Goal: Task Accomplishment & Management: Use online tool/utility

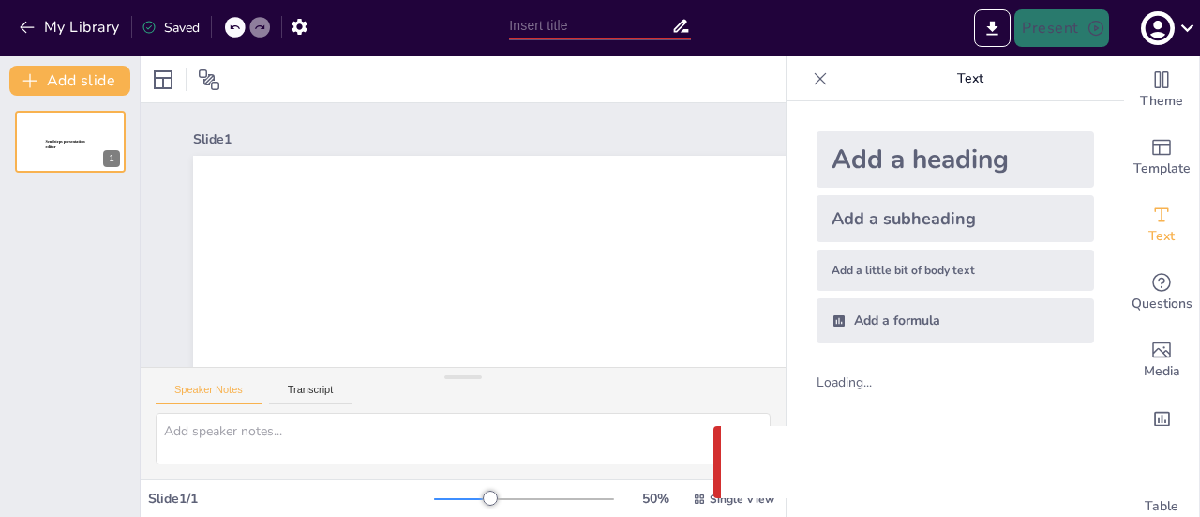
type input "Історичний огляд розвитку інформаційних технологій та програмного забезпечення"
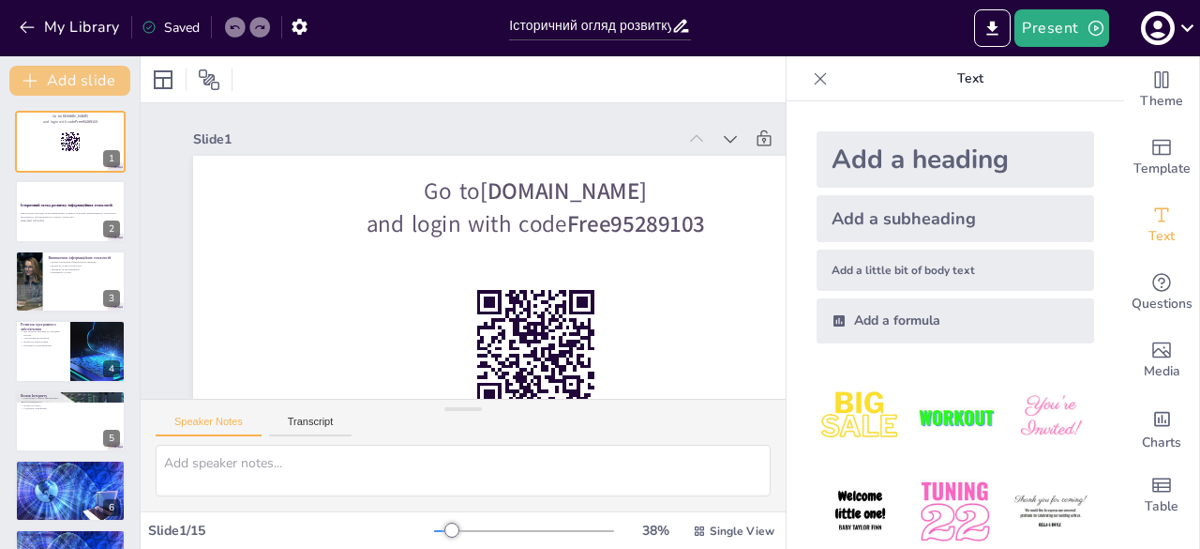
checkbox input "true"
click at [35, 26] on icon "button" at bounding box center [27, 27] width 19 height 19
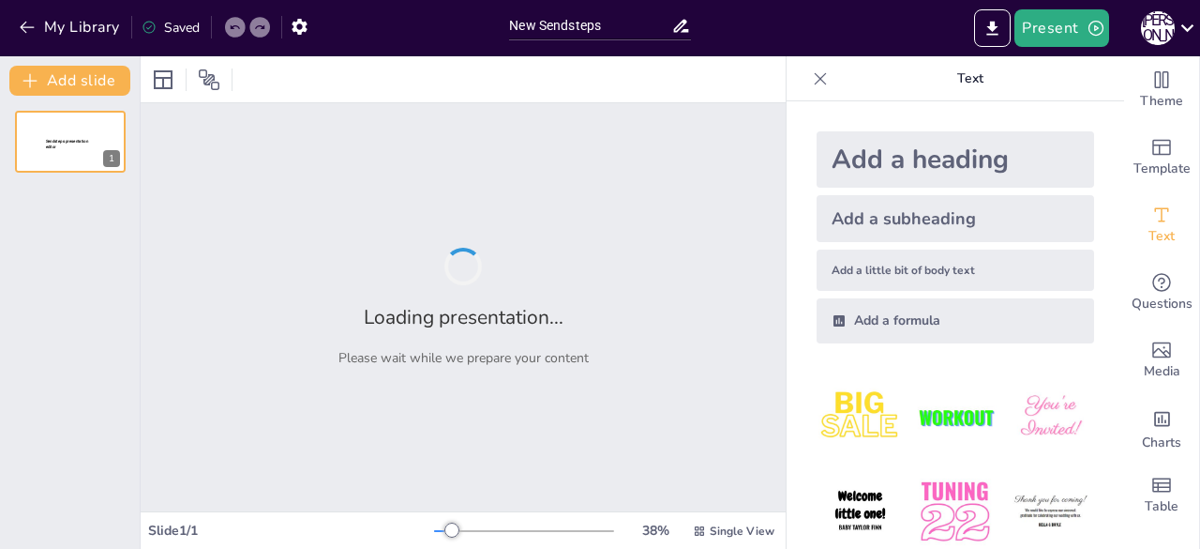
type input "New Sendsteps"
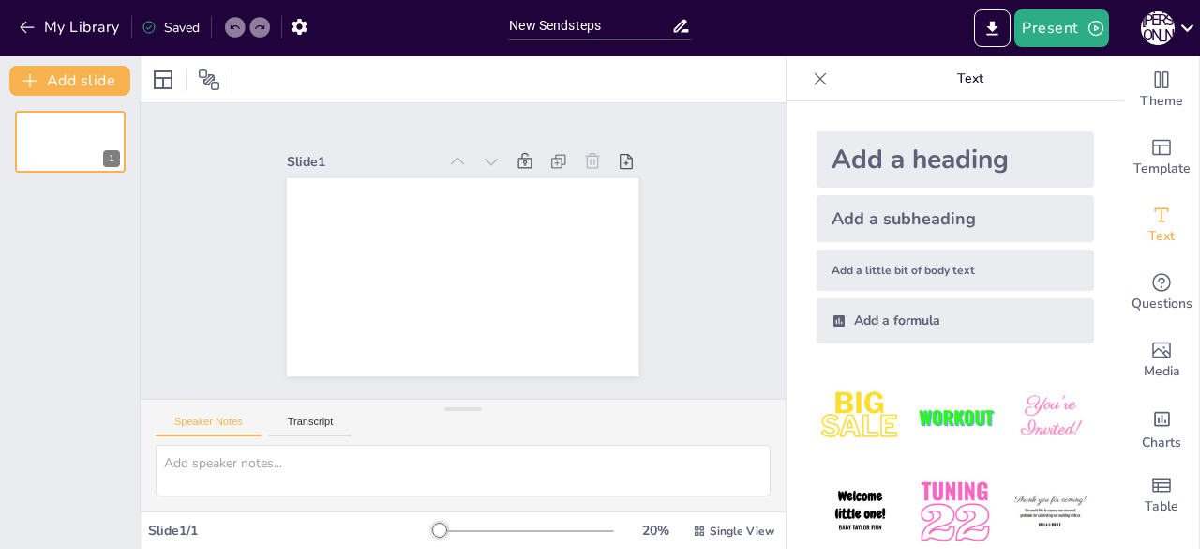
click at [233, 245] on div "Slide 1" at bounding box center [463, 250] width 471 height 517
click at [29, 35] on icon "button" at bounding box center [27, 27] width 19 height 19
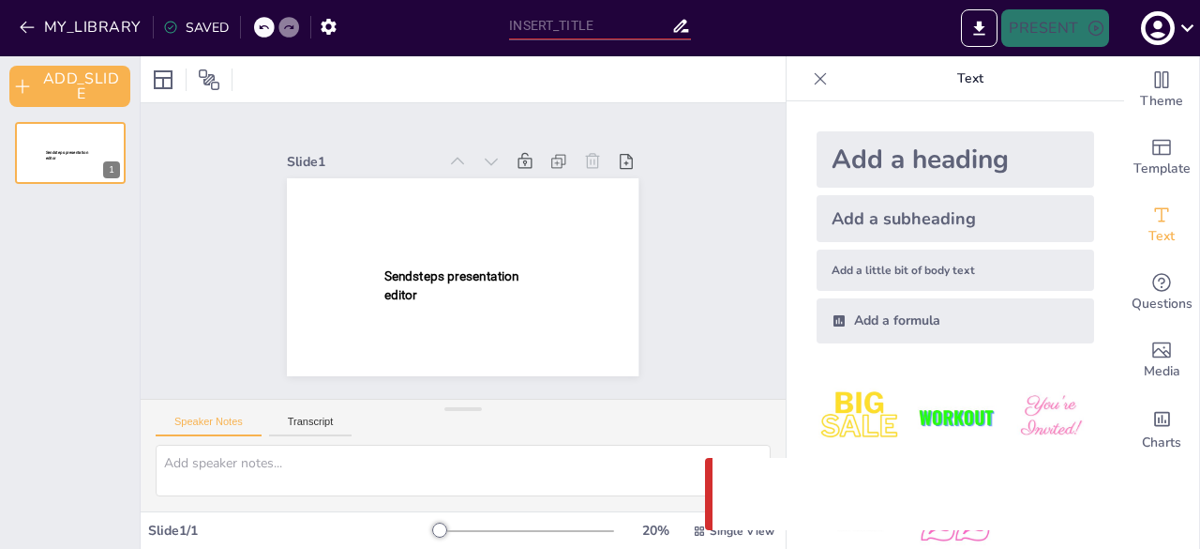
type input "New Sendsteps"
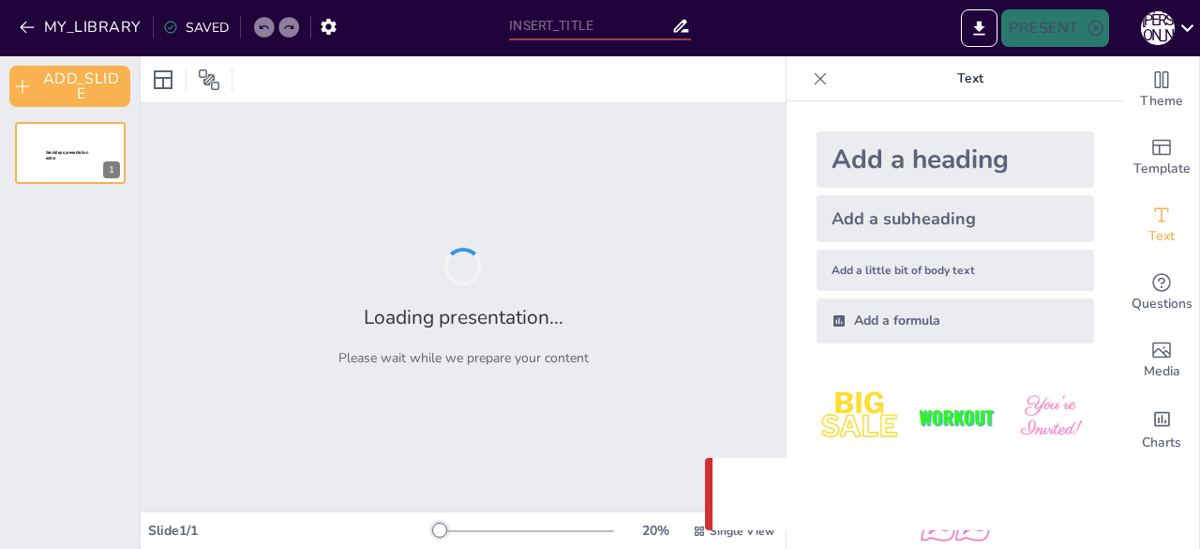
type input "Історичний огляд розвитку інформаційних технологій та програмного забезпечення"
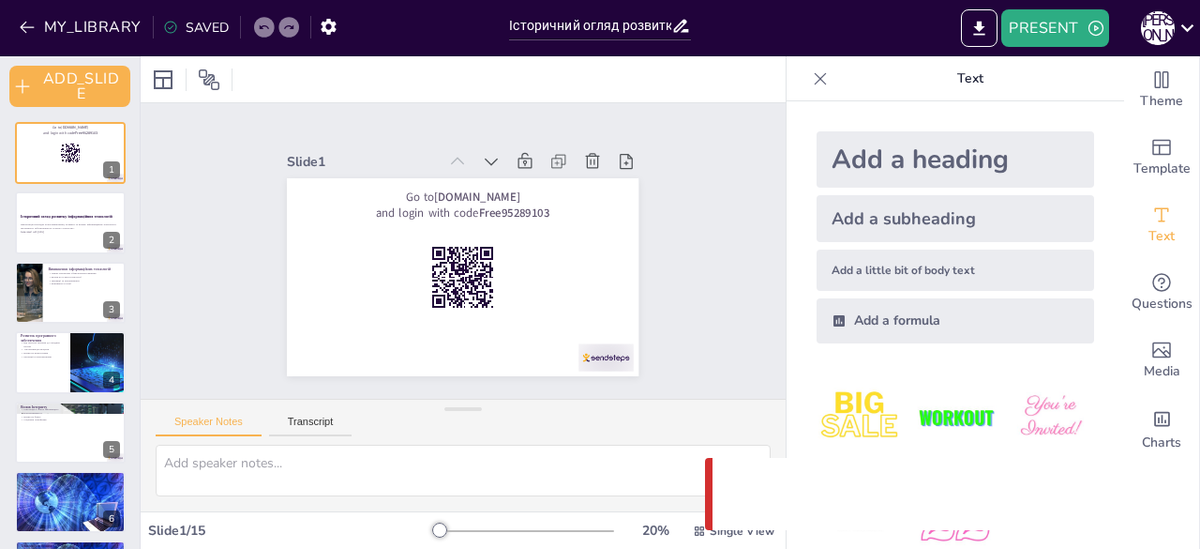
checkbox input "true"
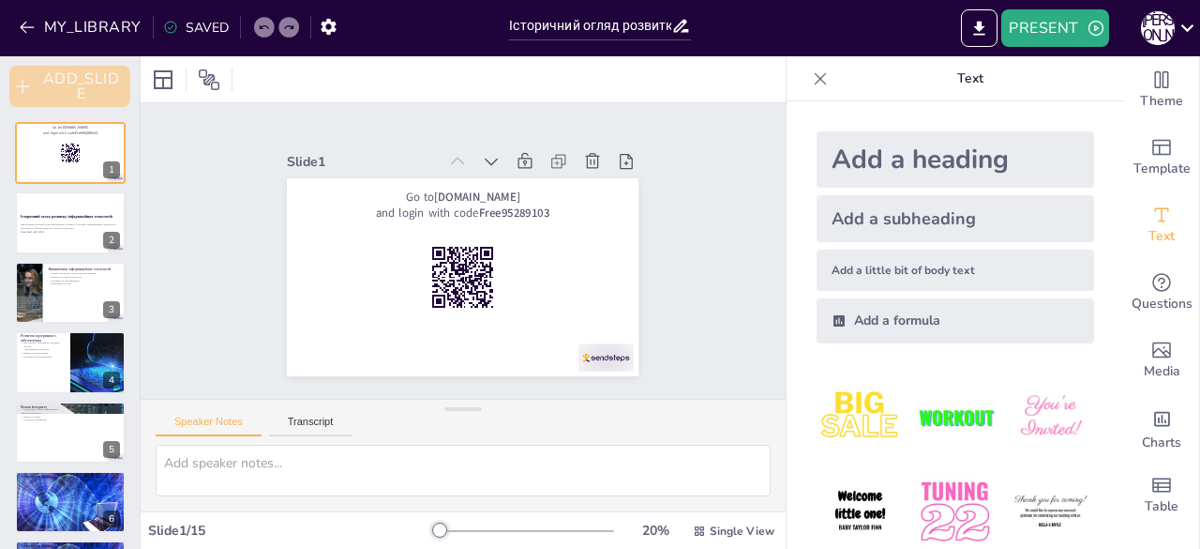
click at [24, 89] on icon "button" at bounding box center [22, 86] width 19 height 19
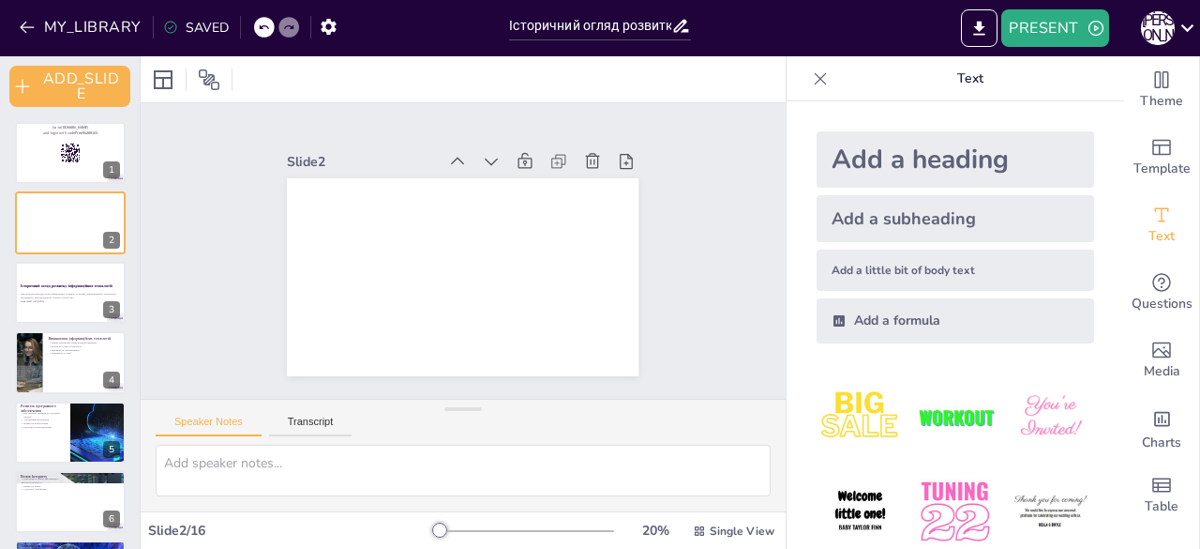
checkbox input "true"
